Goal: Information Seeking & Learning: Learn about a topic

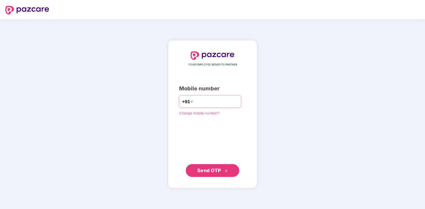
click at [217, 102] on input "number" at bounding box center [216, 101] width 44 height 9
click at [194, 102] on input "**********" at bounding box center [216, 101] width 44 height 9
type input "**********"
click at [216, 170] on span "Send OTP" at bounding box center [209, 171] width 24 height 6
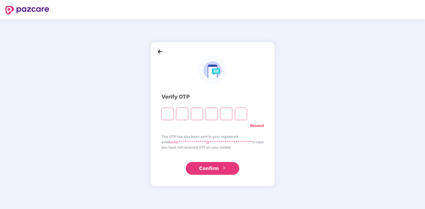
type input "*"
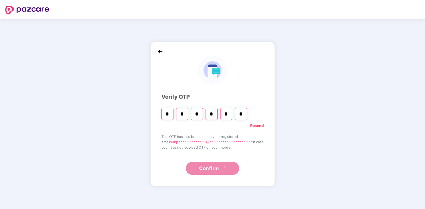
type input "*"
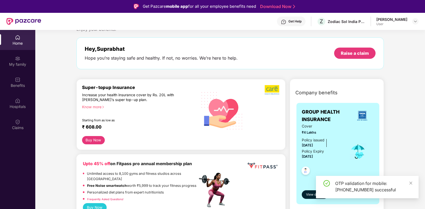
scroll to position [53, 0]
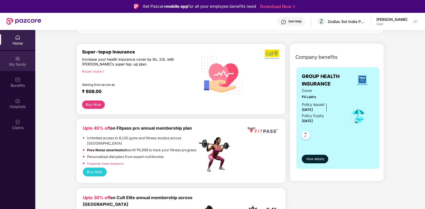
click at [18, 63] on div "My family" at bounding box center [17, 64] width 35 height 5
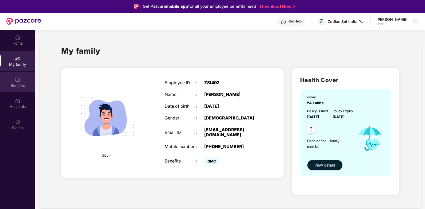
click at [16, 88] on div "Benefits" at bounding box center [17, 82] width 35 height 20
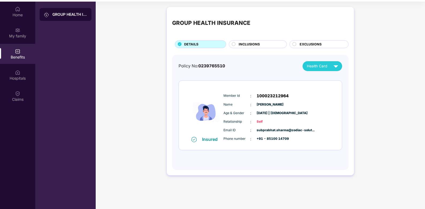
scroll to position [30, 0]
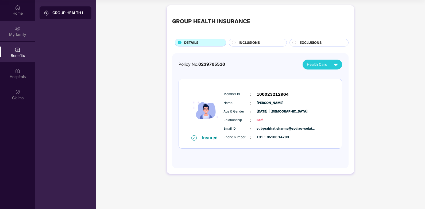
click at [13, 36] on div "My family" at bounding box center [17, 34] width 35 height 5
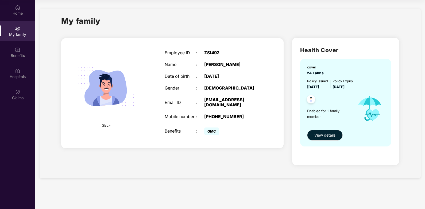
click at [347, 199] on section "My family SELF Employee ID : ZSI492 Name : [PERSON_NAME] Date of birth : [DEMOG…" at bounding box center [230, 104] width 390 height 209
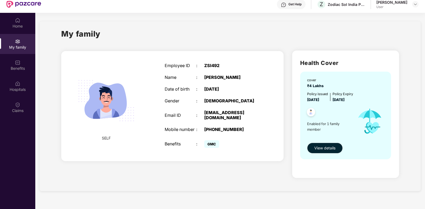
scroll to position [30, 0]
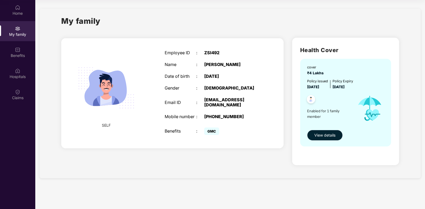
click at [330, 138] on button "View details" at bounding box center [325, 135] width 36 height 11
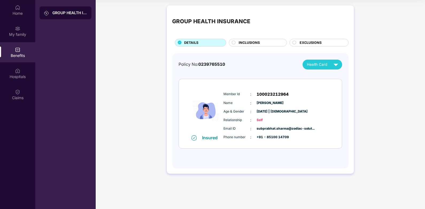
click at [250, 45] on span "INCLUSIONS" at bounding box center [249, 42] width 21 height 5
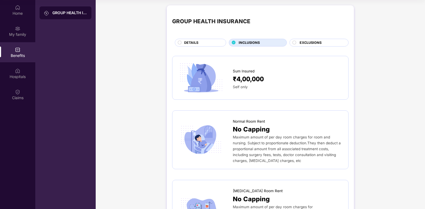
drag, startPoint x: 312, startPoint y: 42, endPoint x: 315, endPoint y: 48, distance: 6.6
click at [313, 43] on span "EXCLUSIONS" at bounding box center [311, 42] width 22 height 5
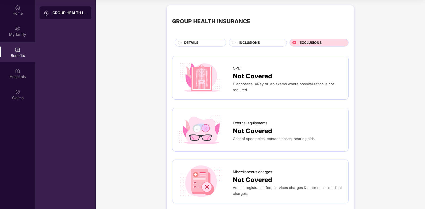
click at [251, 42] on span "INCLUSIONS" at bounding box center [249, 42] width 21 height 5
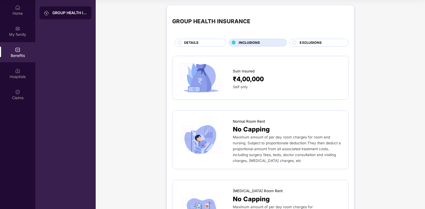
click at [287, 88] on div "Self only" at bounding box center [288, 87] width 110 height 6
click at [313, 96] on div "Sum Insured ₹4,00,000 Self only" at bounding box center [260, 78] width 176 height 44
click at [181, 43] on div "DETAILS" at bounding box center [202, 43] width 42 height 6
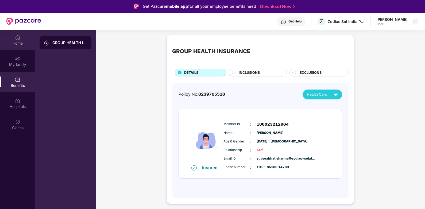
click at [20, 39] on img at bounding box center [17, 37] width 5 height 5
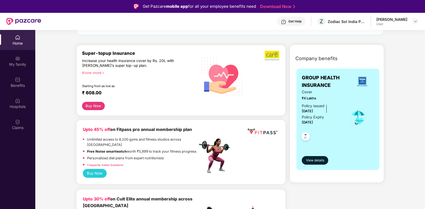
scroll to position [53, 0]
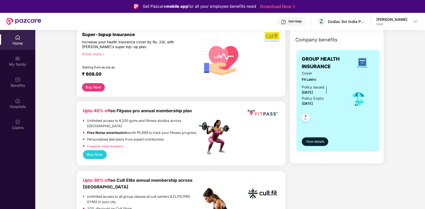
scroll to position [80, 0]
